Goal: Task Accomplishment & Management: Use online tool/utility

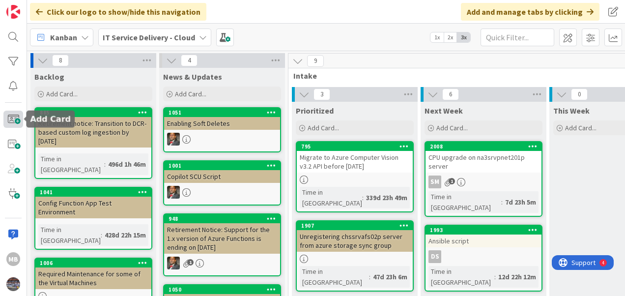
click at [9, 120] on span at bounding box center [13, 119] width 20 height 17
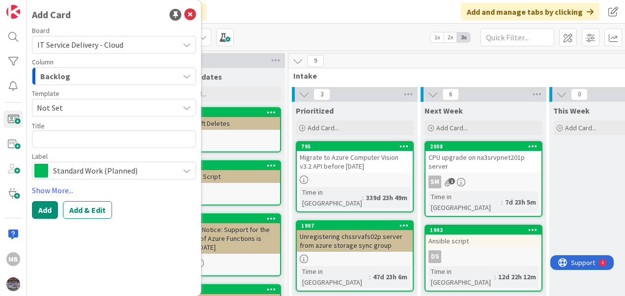
click at [60, 141] on textarea at bounding box center [114, 139] width 164 height 18
type textarea "x"
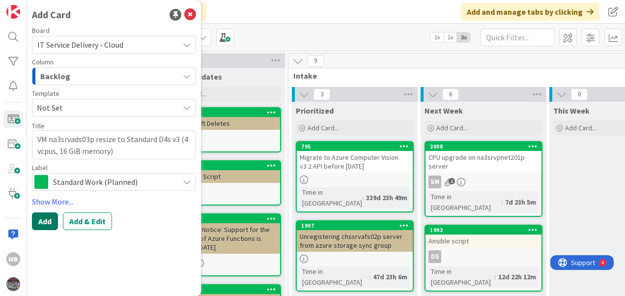
type textarea "VM na3srvads03p resize to Standard D4s v3 (4 vcpus, 16 GiB memory)"
click at [51, 220] on button "Add" at bounding box center [45, 221] width 26 height 18
